Goal: Obtain resource: Download file/media

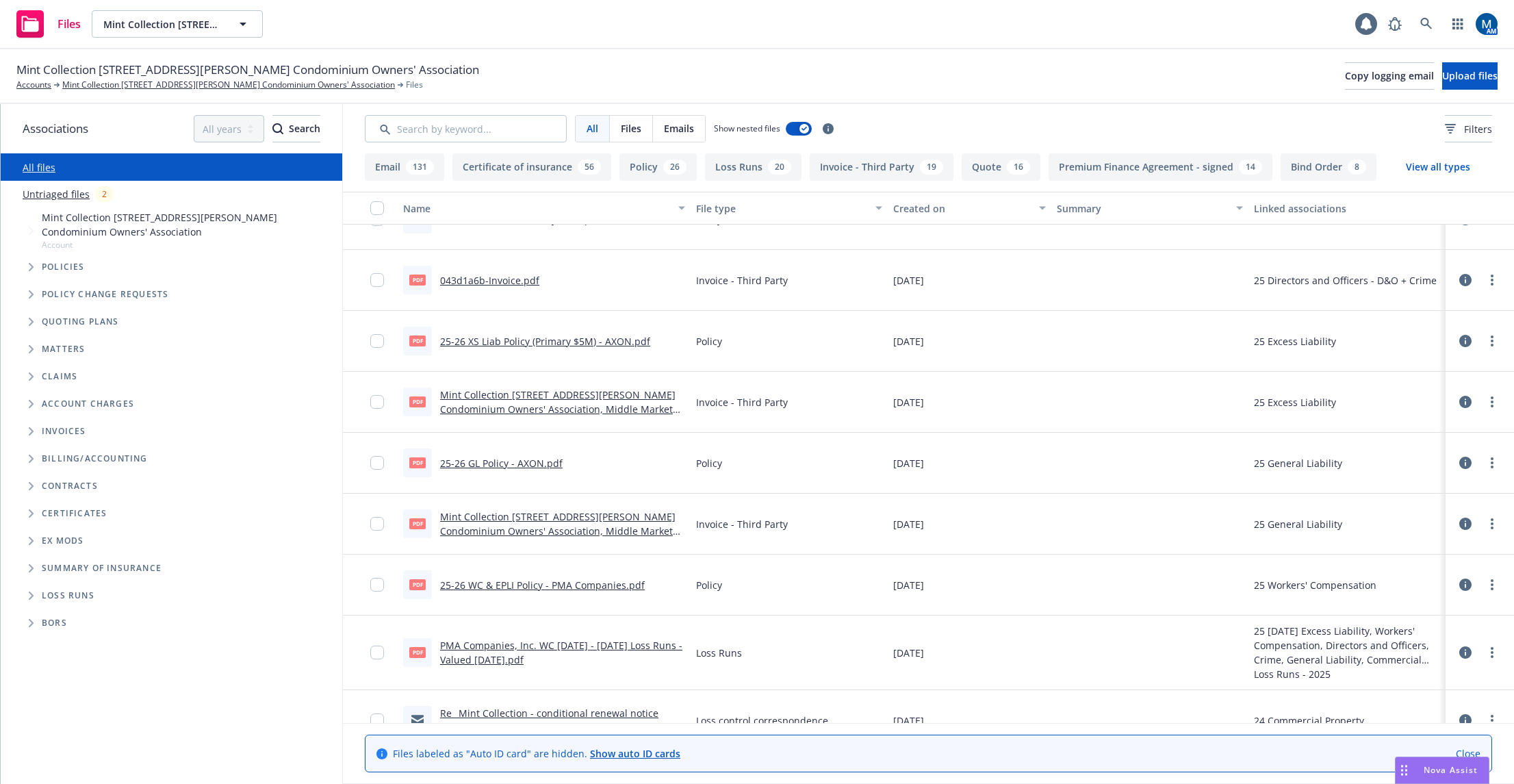
scroll to position [273, 0]
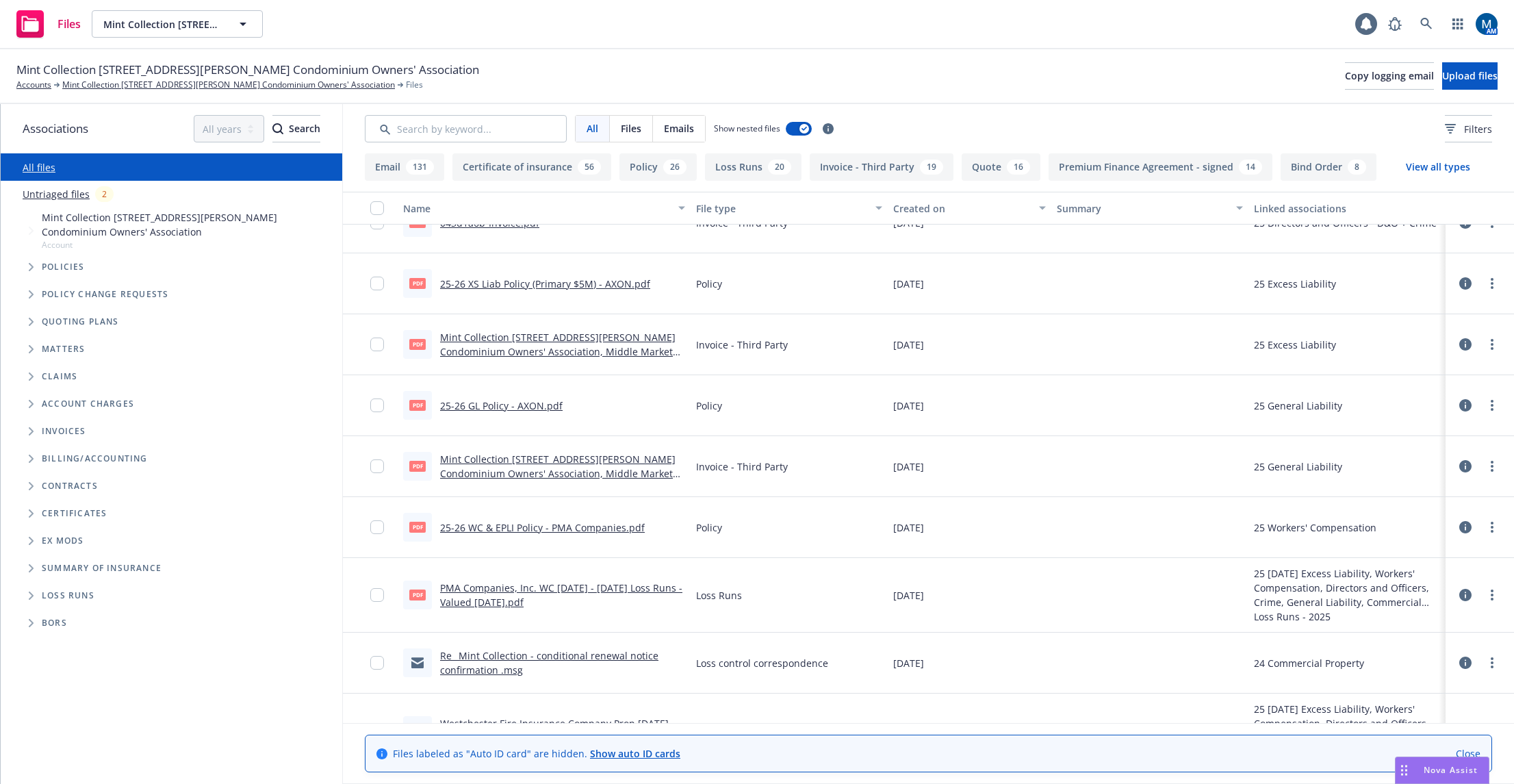
click at [497, 657] on link "Re_ Mint Collection - conditional renewal notice confirmation .msg" at bounding box center [549, 662] width 218 height 28
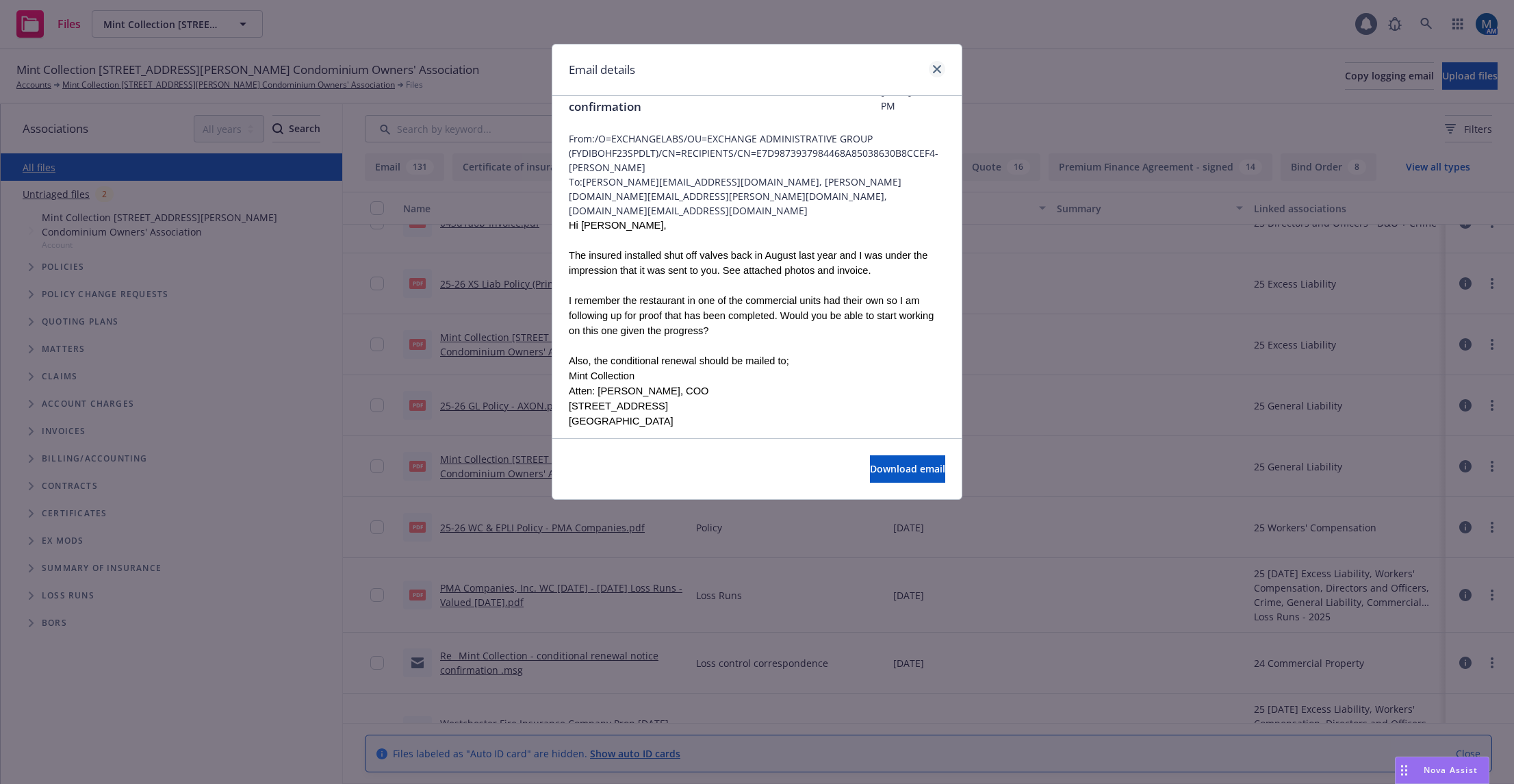
scroll to position [0, 0]
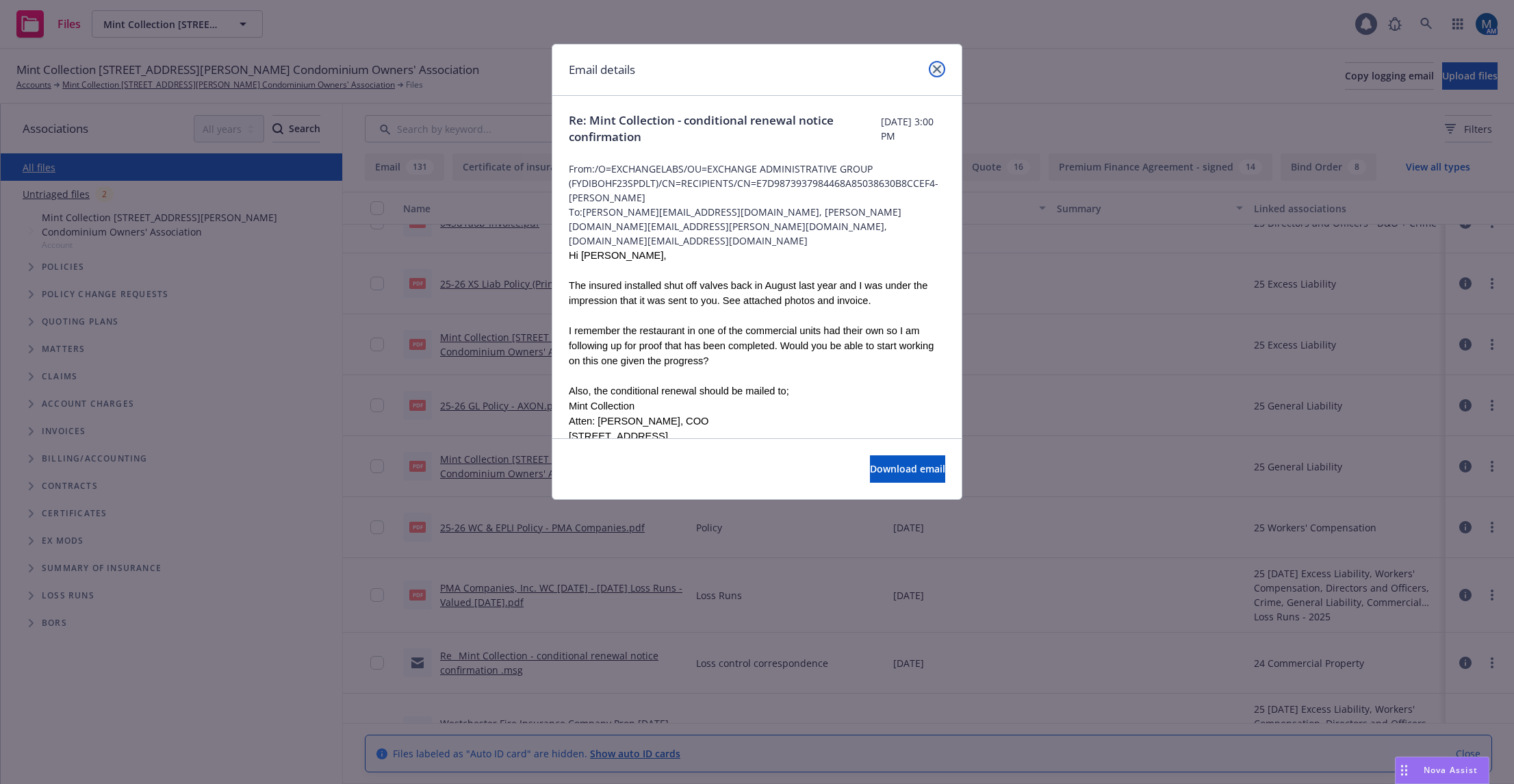
click at [937, 66] on icon "close" at bounding box center [937, 70] width 8 height 8
